Goal: Find specific page/section: Find specific page/section

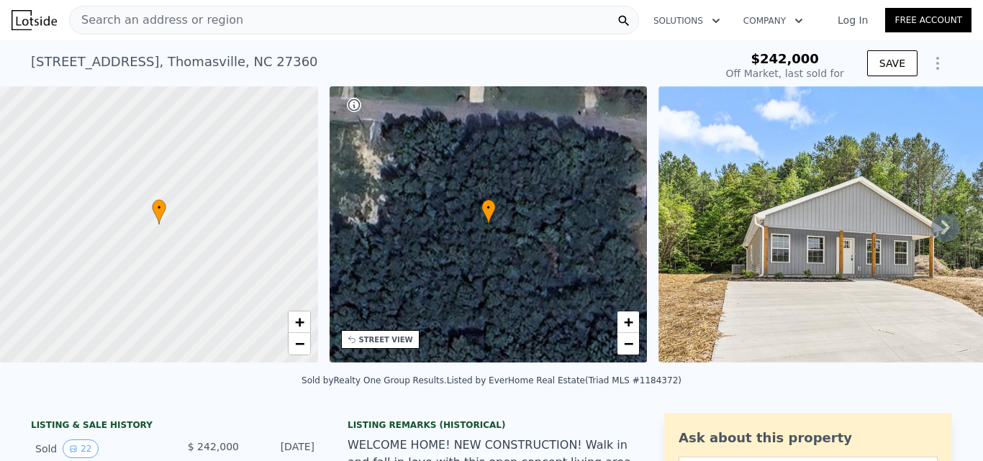
scroll to position [14, 0]
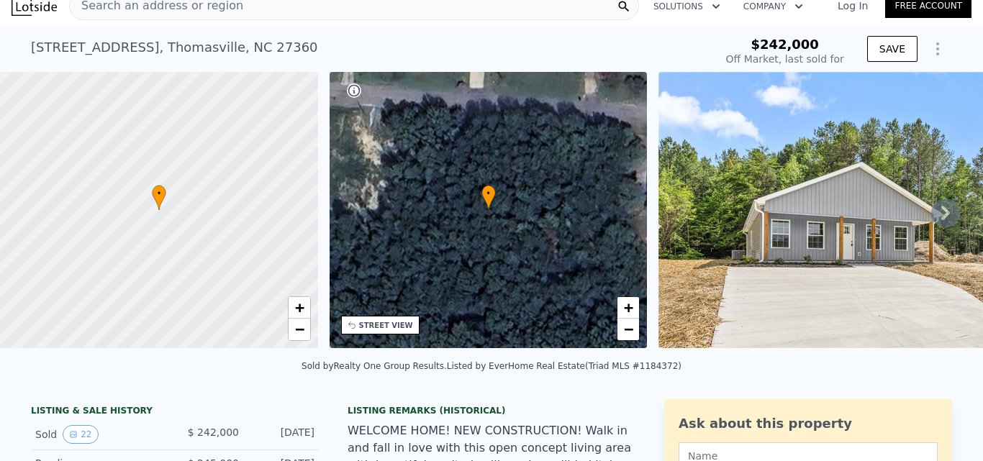
click at [242, 4] on div "Search an address or region" at bounding box center [354, 5] width 570 height 29
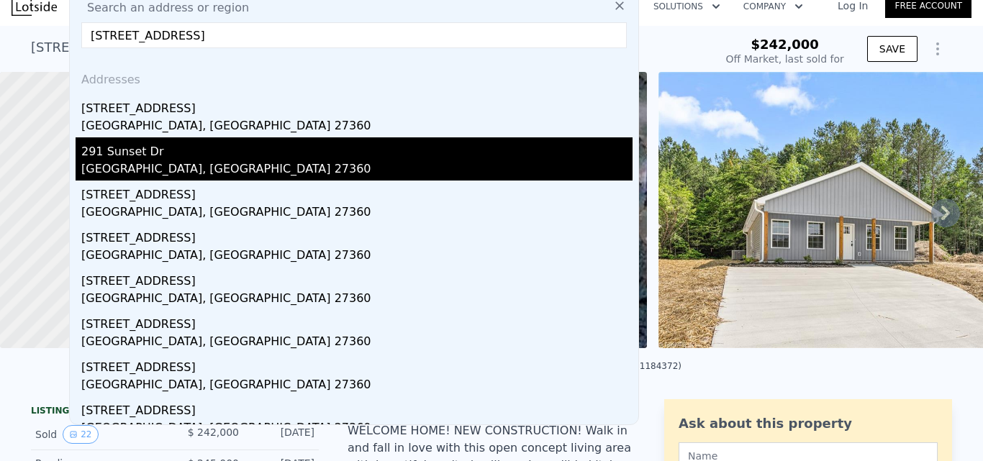
type input "221 Sunset Dr, Thomasville, NC 27360"
click at [202, 156] on div "291 Sunset Dr" at bounding box center [356, 149] width 551 height 23
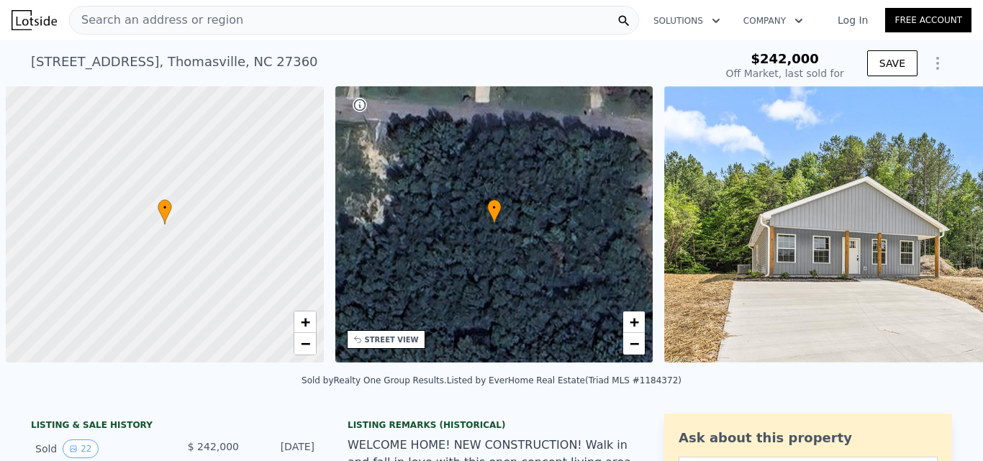
scroll to position [0, 6]
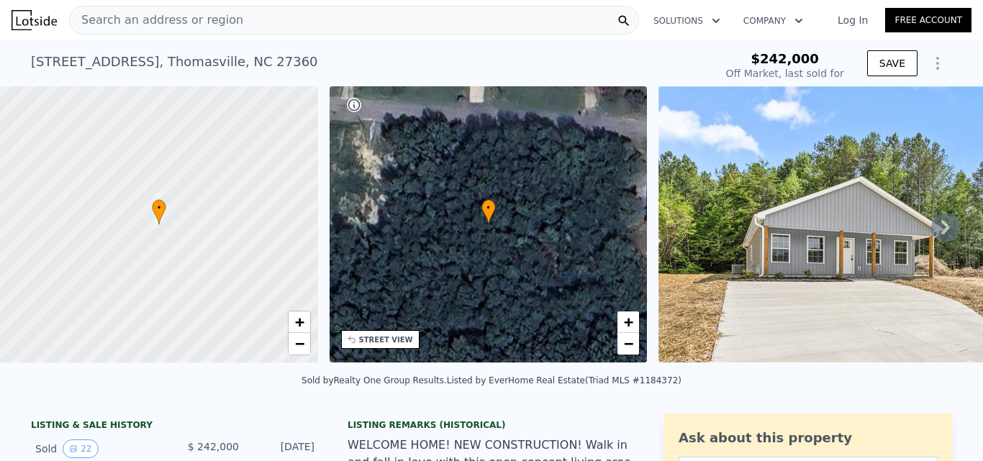
type input "$ 238,000"
type input "-$ 32,863"
